Goal: Find specific page/section

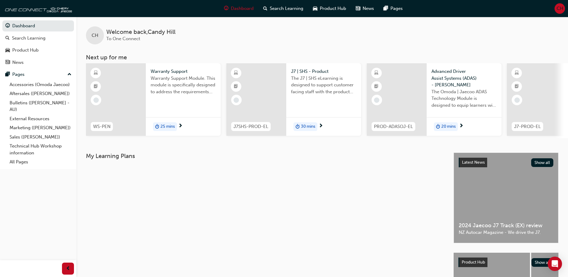
click at [115, 95] on div at bounding box center [116, 99] width 60 height 72
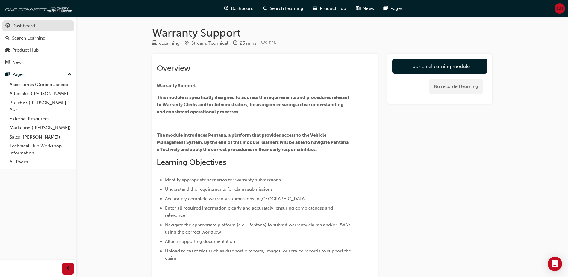
click at [16, 26] on div "Dashboard" at bounding box center [23, 25] width 23 height 7
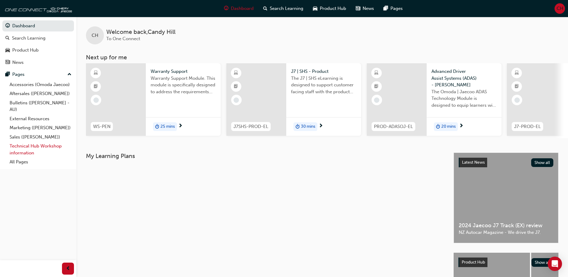
click at [34, 145] on link "Technical Hub Workshop information" at bounding box center [40, 149] width 67 height 16
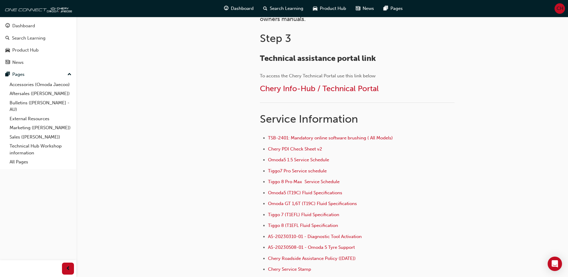
scroll to position [359, 0]
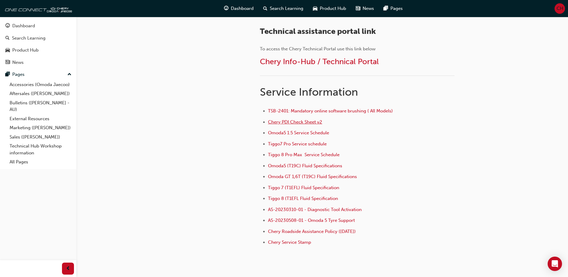
click at [283, 121] on span "Chery PDI Check Sheet v2" at bounding box center [295, 121] width 54 height 5
